Goal: Transaction & Acquisition: Subscribe to service/newsletter

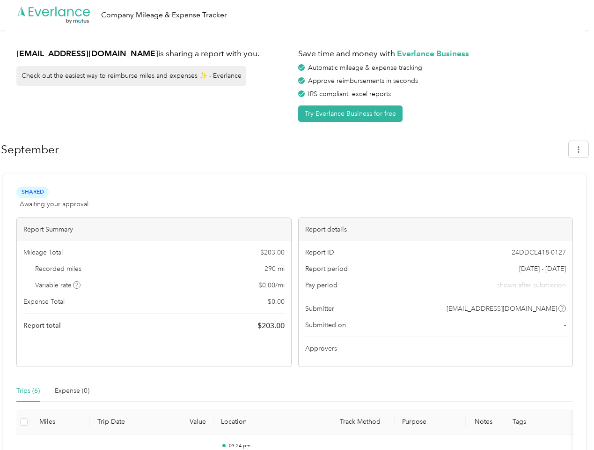
click at [299, 225] on div "Report details" at bounding box center [436, 229] width 274 height 23
click at [297, 15] on div ".cls-1 { fill: #00adee; } .cls-2 { fill: #fff; } .cls-3 { fill: #707372; } .cls…" at bounding box center [295, 15] width 590 height 30
click at [352, 113] on button "Try Everlance Business for free" at bounding box center [350, 113] width 104 height 16
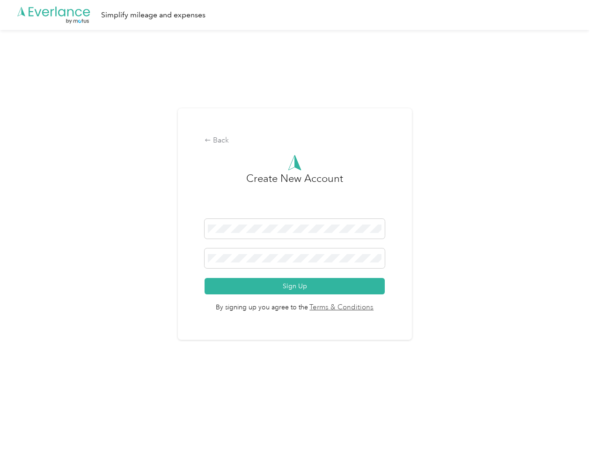
click at [284, 149] on div "Back Create New Account Sign Up By signing up you agree to the Terms & Conditio…" at bounding box center [295, 224] width 234 height 232
click at [584, 149] on div "Back Create New Account Sign Up By signing up you agree to the Terms & Conditio…" at bounding box center [295, 228] width 590 height 396
click at [77, 285] on div "Back Create New Account Sign Up By signing up you agree to the Terms & Conditio…" at bounding box center [295, 228] width 590 height 396
click at [369, 308] on link "Terms & Conditions" at bounding box center [341, 307] width 66 height 11
click at [28, 391] on div "Back Create New Account Sign Up By signing up you agree to the Terms & Conditio…" at bounding box center [295, 228] width 590 height 396
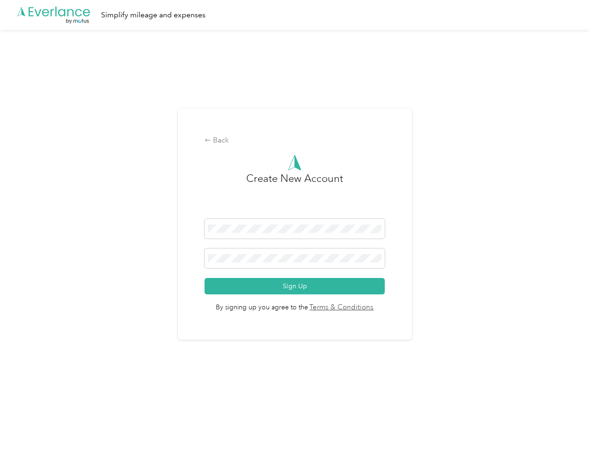
click at [72, 391] on div "Back Create New Account Sign Up By signing up you agree to the Terms & Conditio…" at bounding box center [295, 228] width 590 height 396
click at [24, 422] on div "Back Create New Account Sign Up By signing up you agree to the Terms & Conditio…" at bounding box center [295, 228] width 590 height 396
